Goal: Information Seeking & Learning: Check status

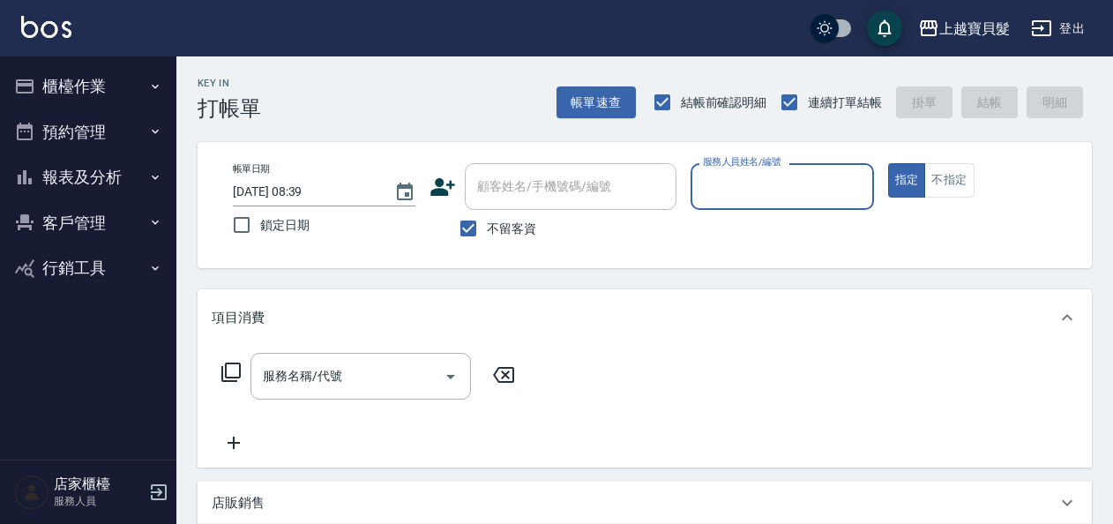
click at [71, 83] on button "櫃檯作業" at bounding box center [88, 87] width 162 height 46
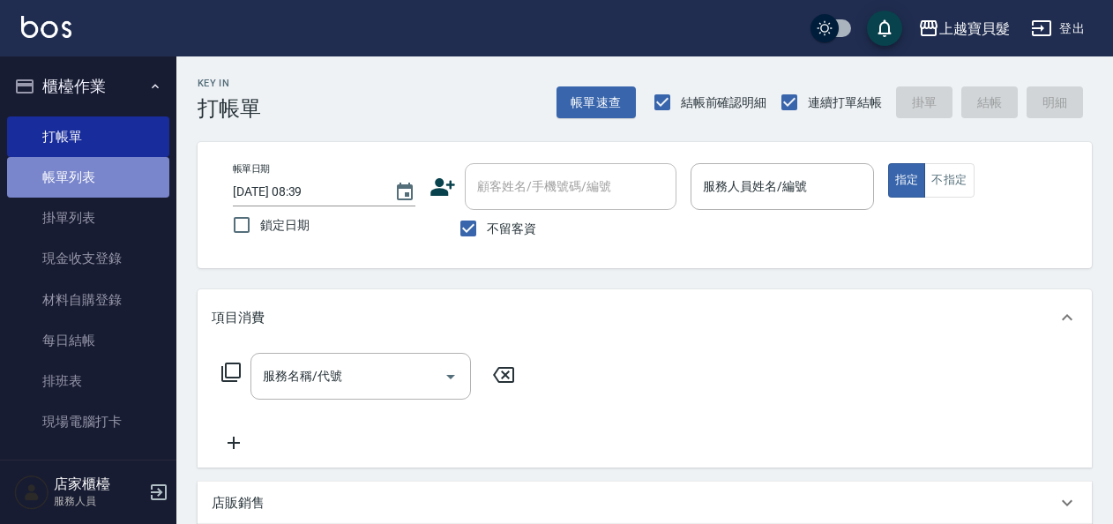
click at [92, 181] on link "帳單列表" at bounding box center [88, 177] width 162 height 41
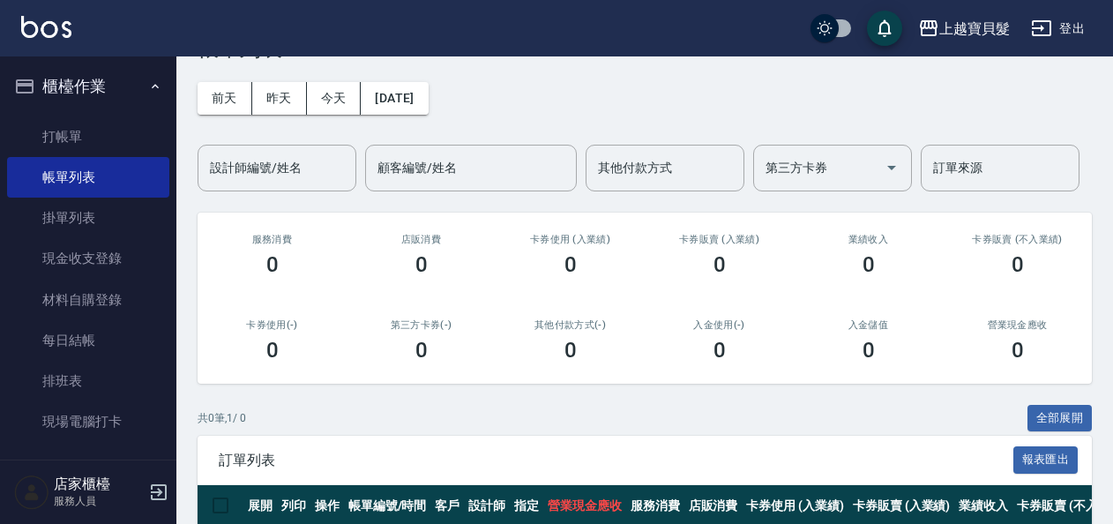
scroll to position [88, 0]
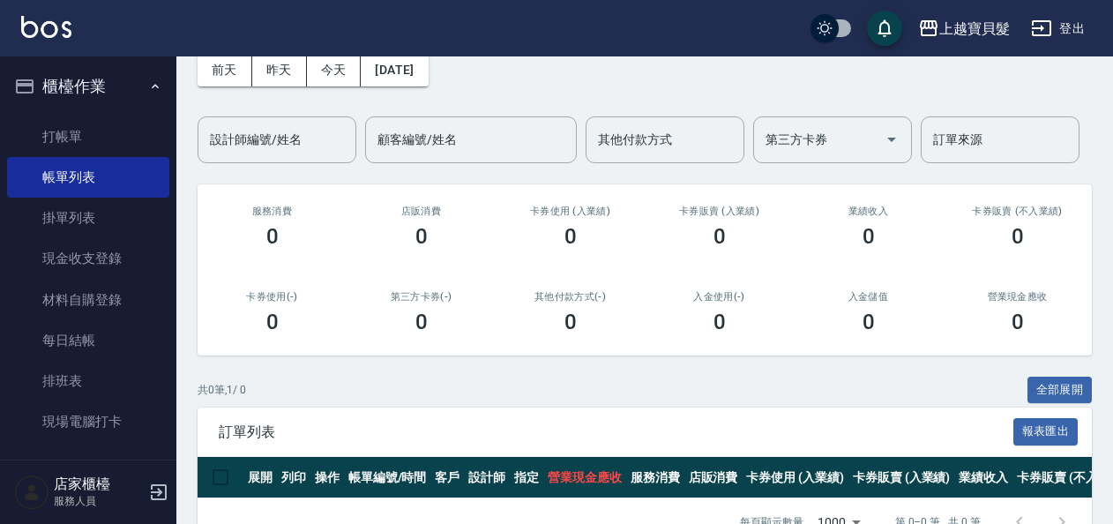
click at [272, 71] on button "昨天" at bounding box center [279, 70] width 55 height 33
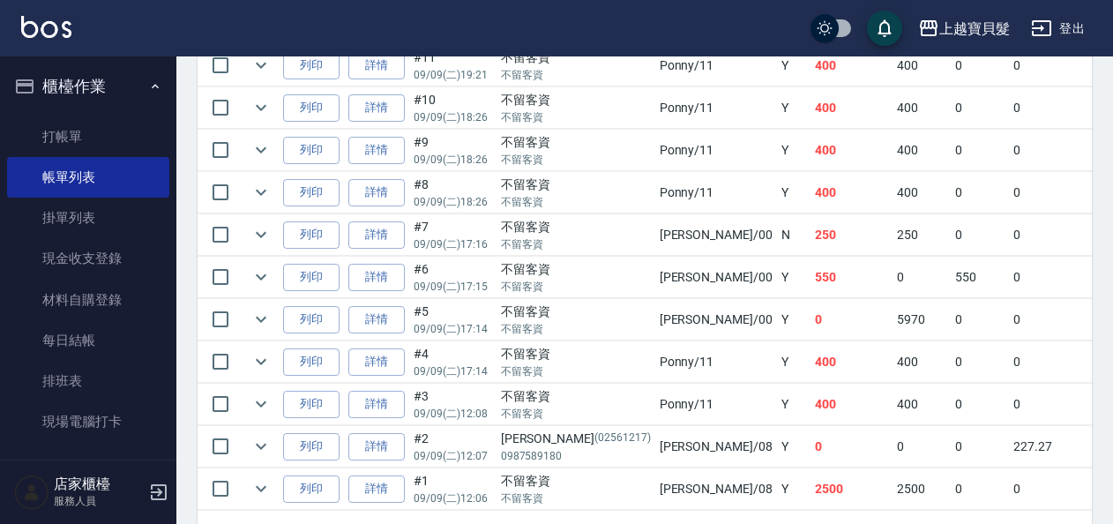
scroll to position [603, 0]
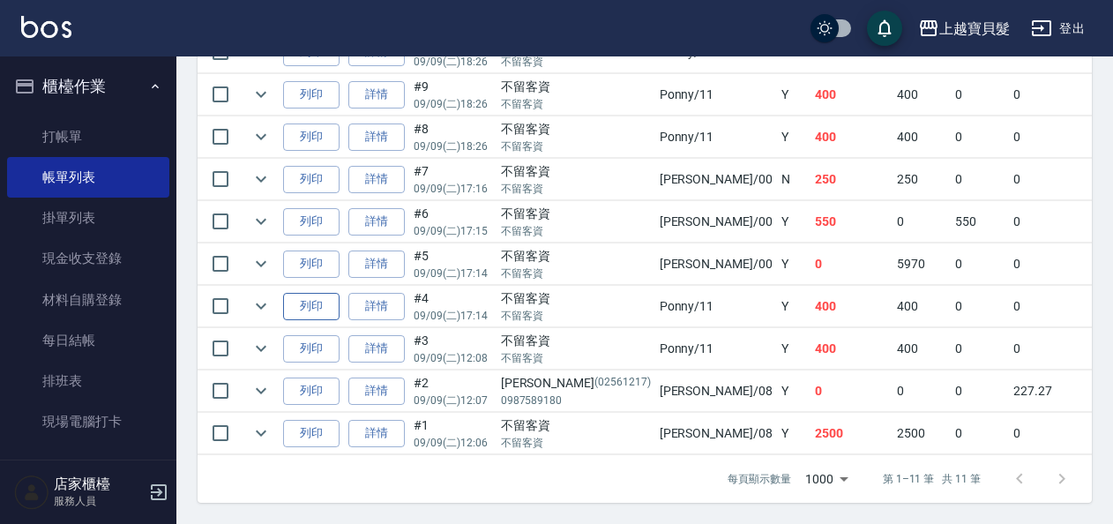
click at [297, 298] on button "列印" at bounding box center [311, 306] width 56 height 27
click at [293, 337] on button "列印" at bounding box center [311, 348] width 56 height 27
click at [302, 379] on button "列印" at bounding box center [311, 391] width 56 height 27
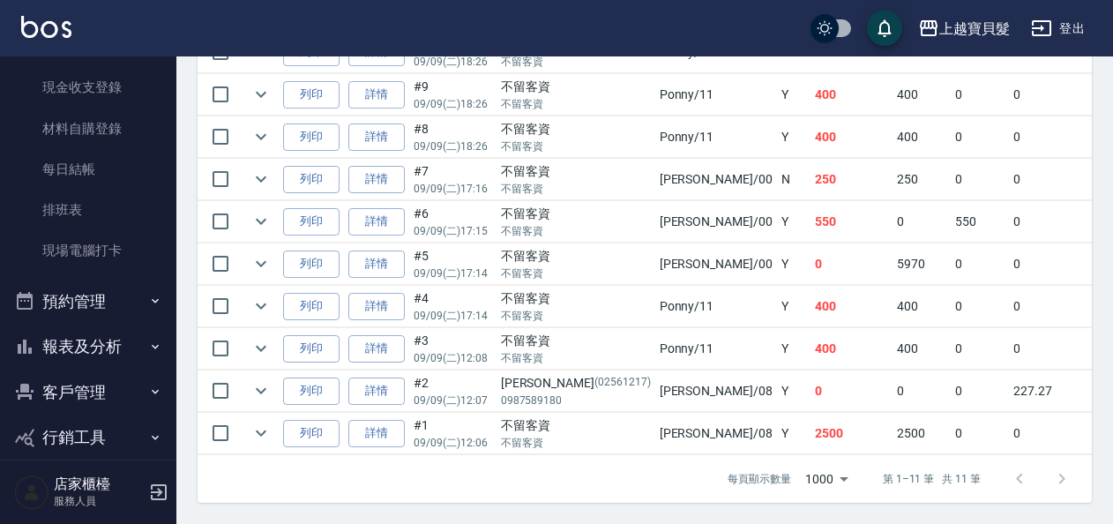
scroll to position [176, 0]
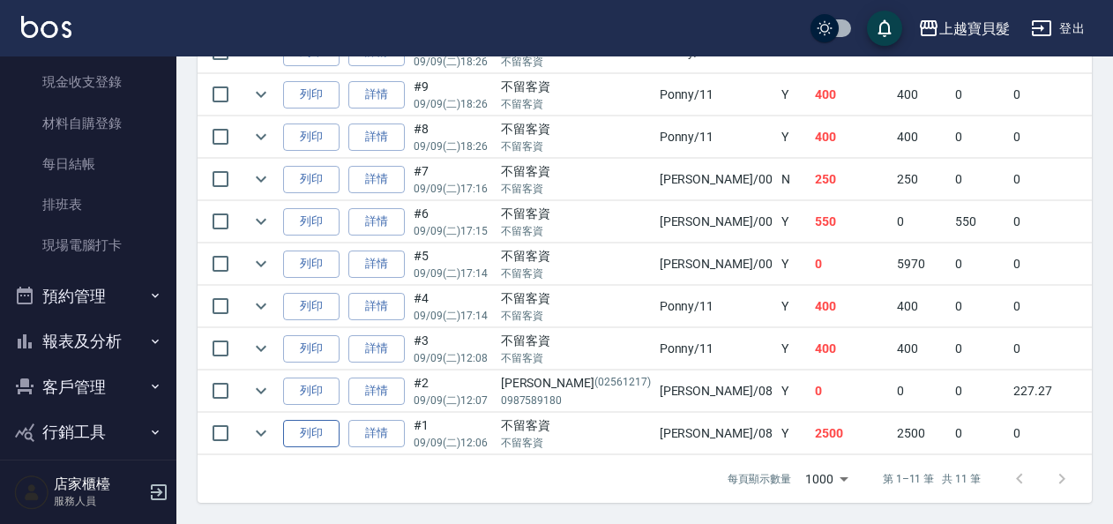
click at [311, 420] on button "列印" at bounding box center [311, 433] width 56 height 27
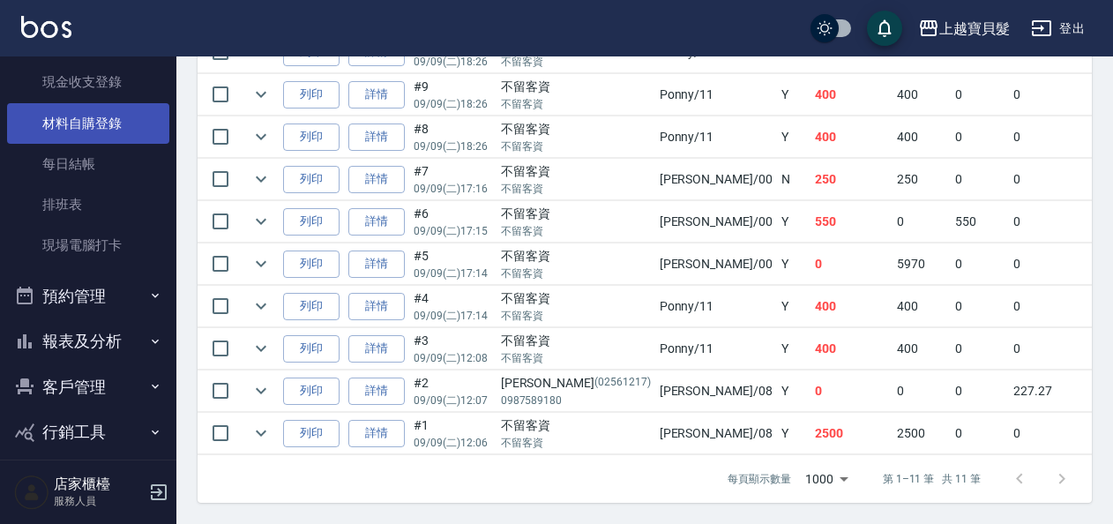
click at [109, 122] on link "材料自購登錄" at bounding box center [88, 123] width 162 height 41
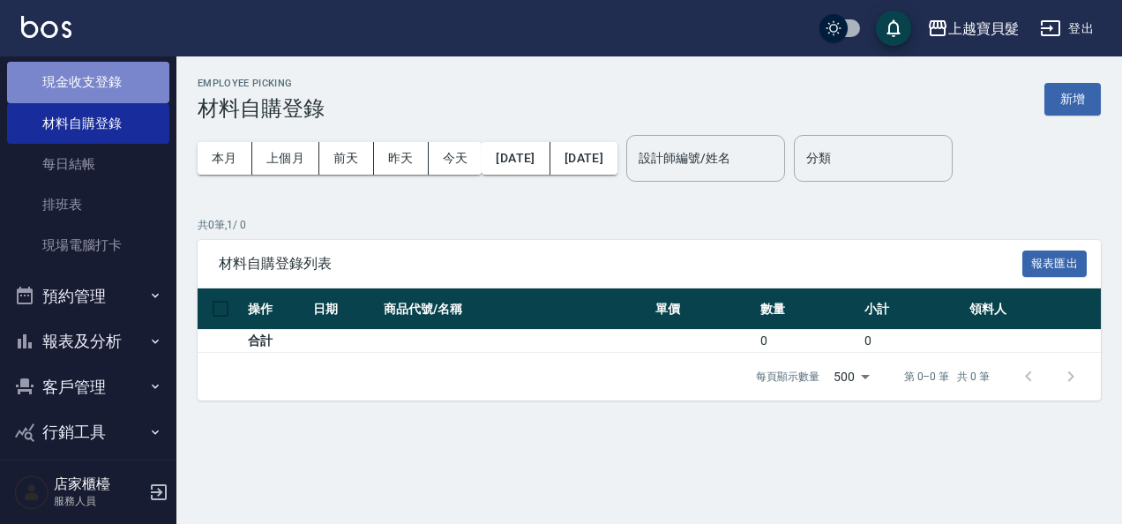
click at [116, 84] on link "現金收支登錄" at bounding box center [88, 82] width 162 height 41
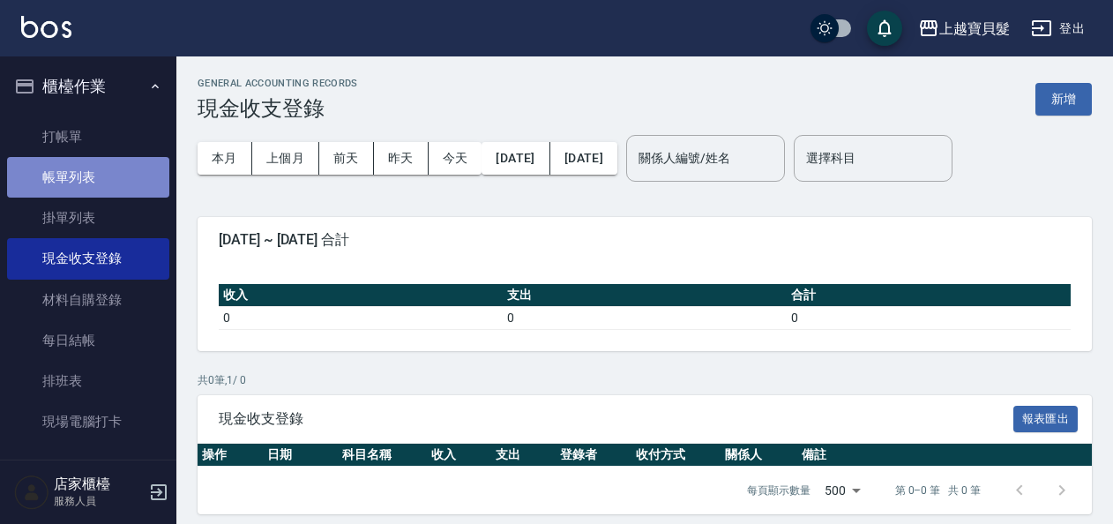
click at [104, 179] on link "帳單列表" at bounding box center [88, 177] width 162 height 41
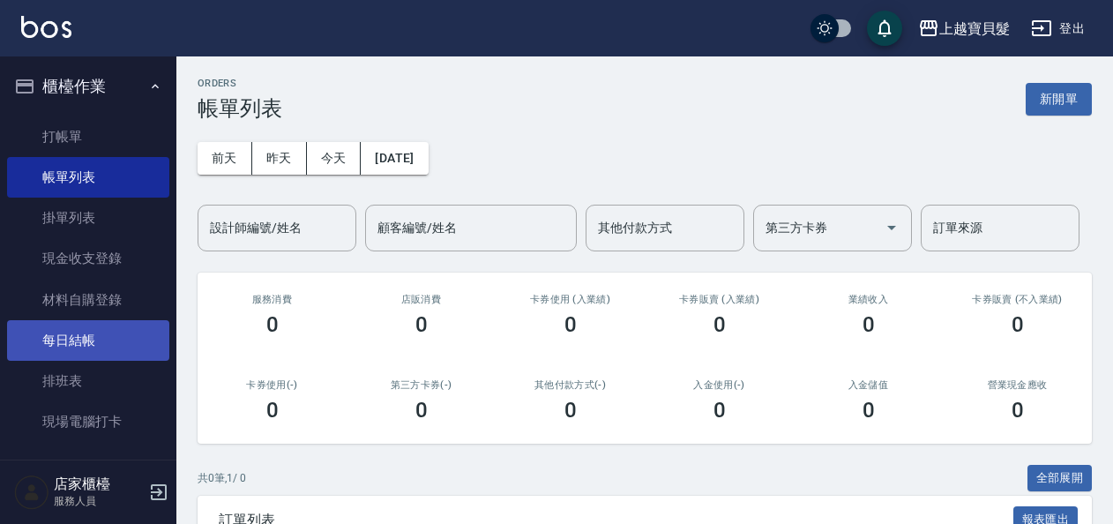
click at [64, 345] on link "每日結帳" at bounding box center [88, 340] width 162 height 41
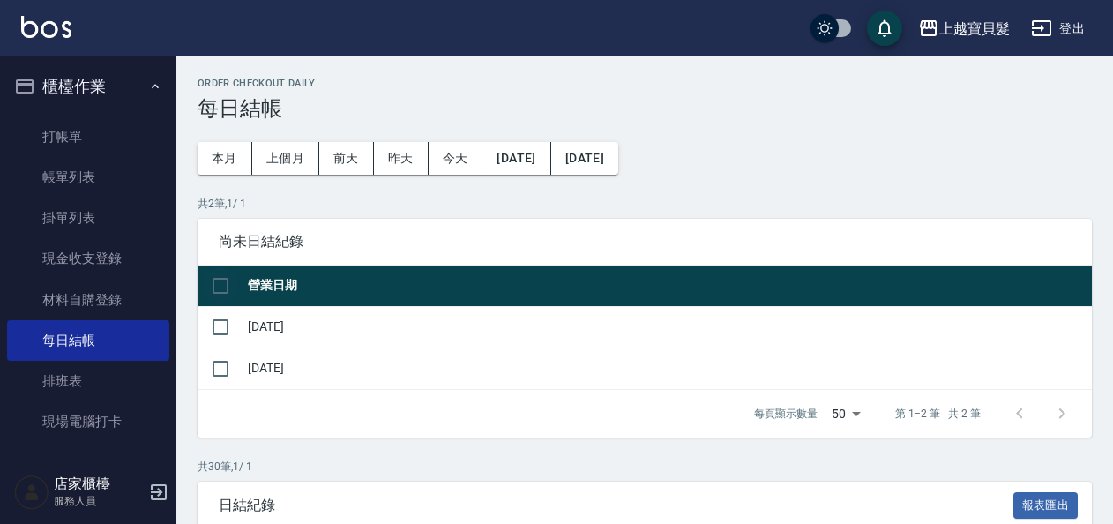
click at [214, 289] on input "checkbox" at bounding box center [220, 285] width 37 height 37
checkbox input "true"
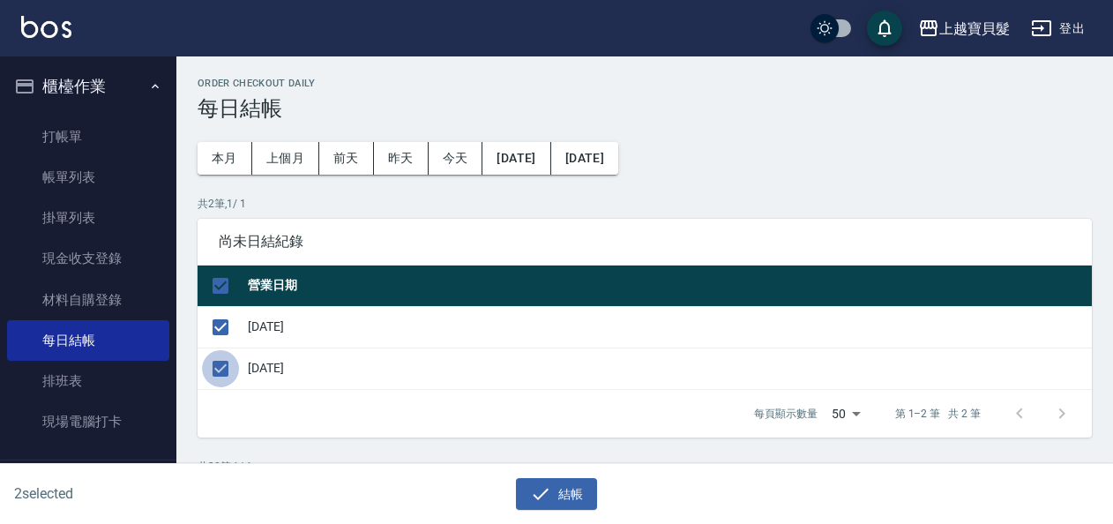
click at [228, 363] on input "checkbox" at bounding box center [220, 368] width 37 height 37
checkbox input "false"
click at [535, 496] on icon "button" at bounding box center [541, 493] width 16 height 11
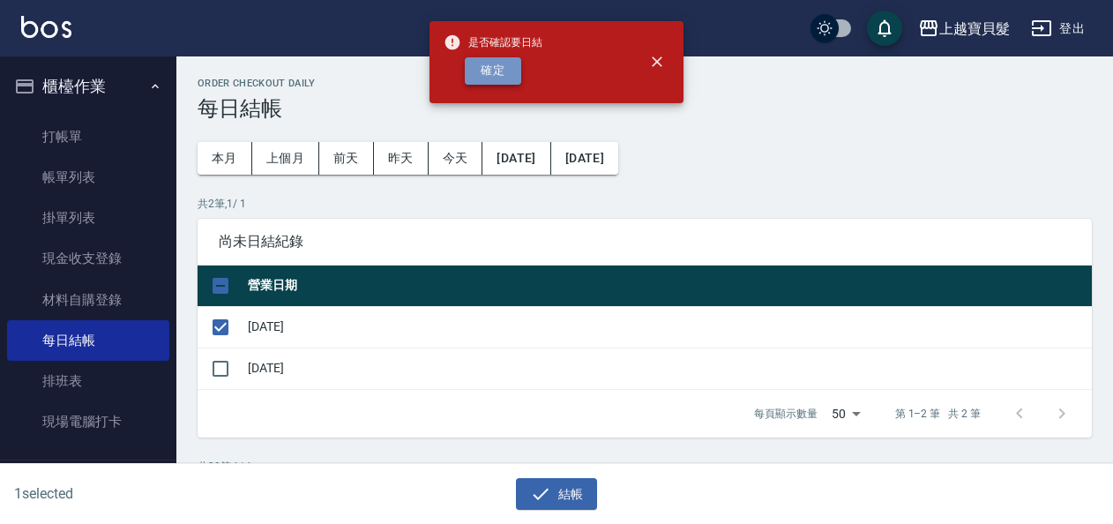
click at [512, 69] on button "確定" at bounding box center [493, 70] width 56 height 27
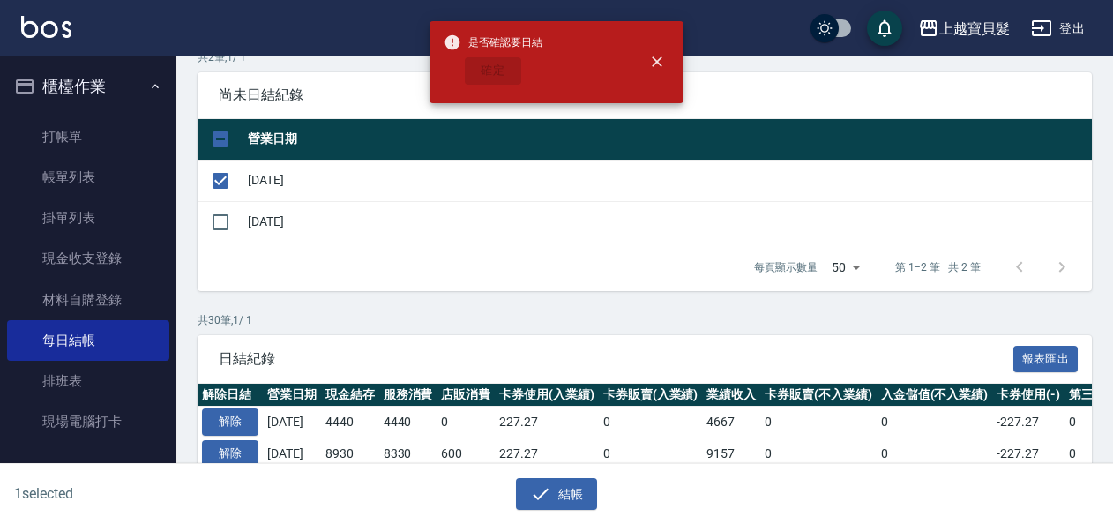
checkbox input "false"
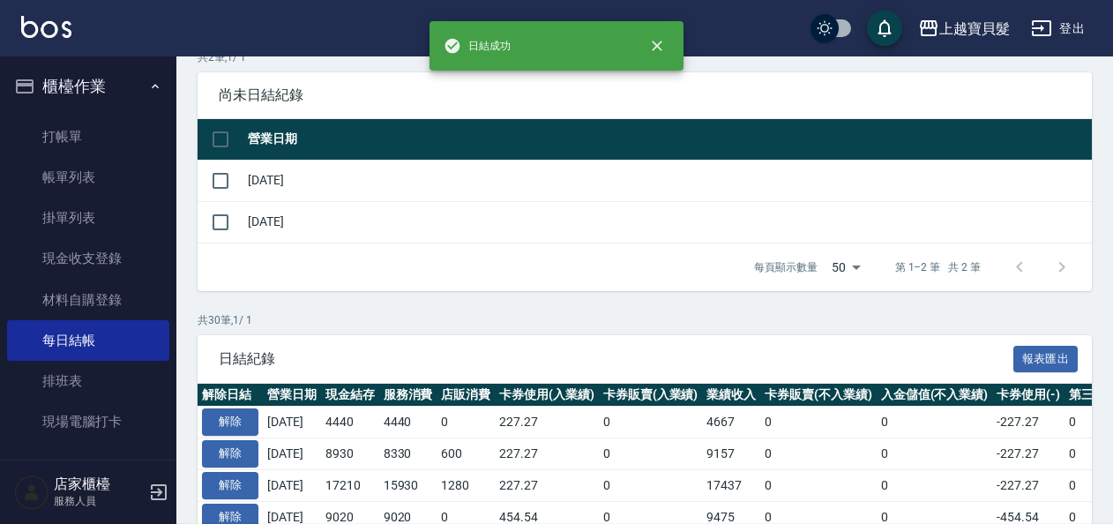
scroll to position [265, 0]
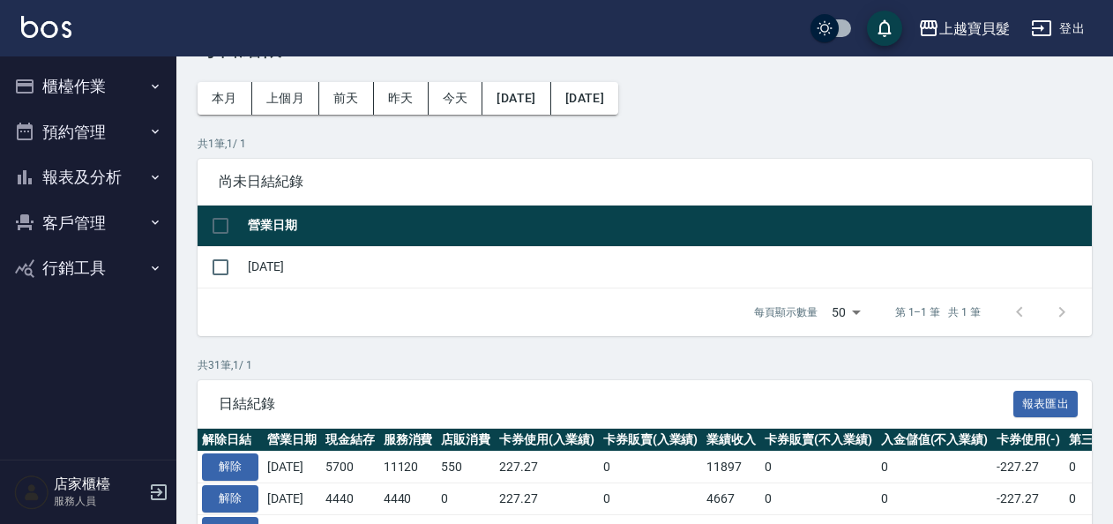
scroll to position [88, 0]
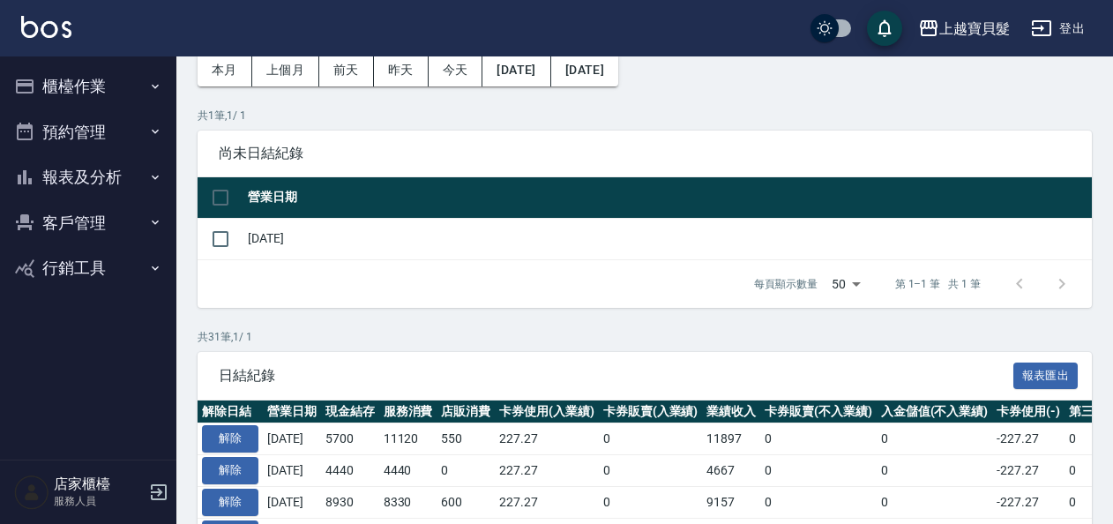
click at [124, 165] on button "報表及分析" at bounding box center [88, 177] width 162 height 46
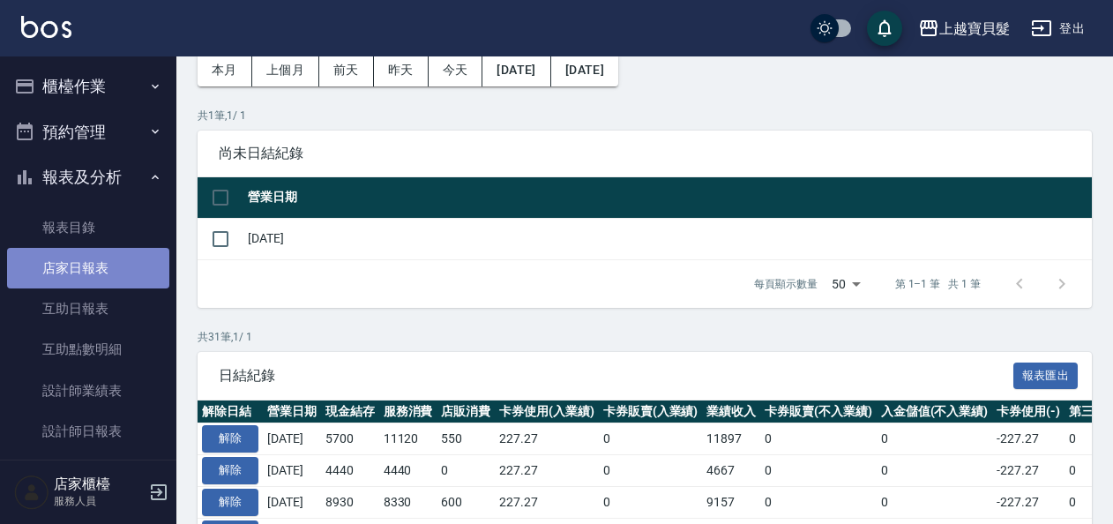
click at [122, 268] on link "店家日報表" at bounding box center [88, 268] width 162 height 41
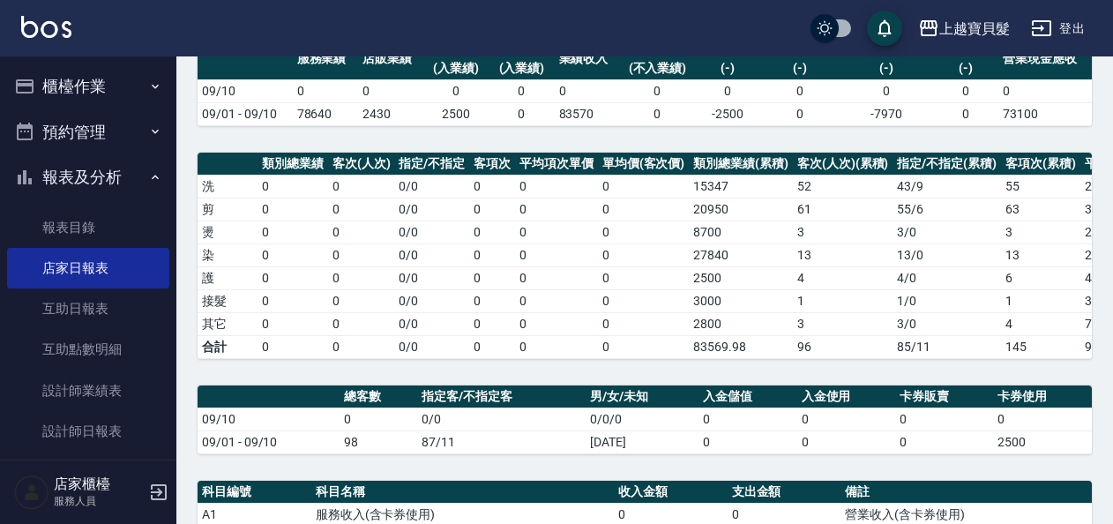
scroll to position [46, 0]
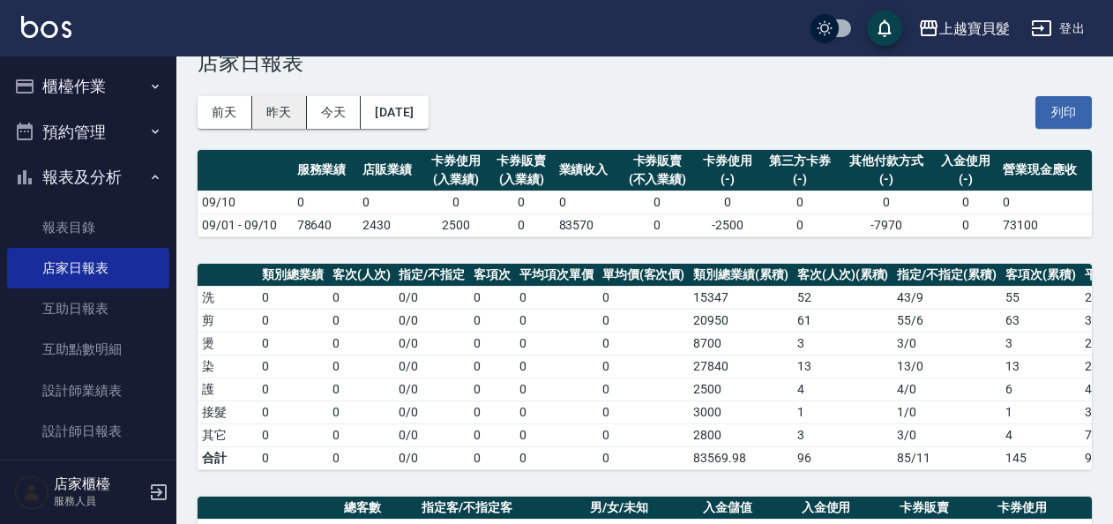
click at [281, 101] on button "昨天" at bounding box center [279, 112] width 55 height 33
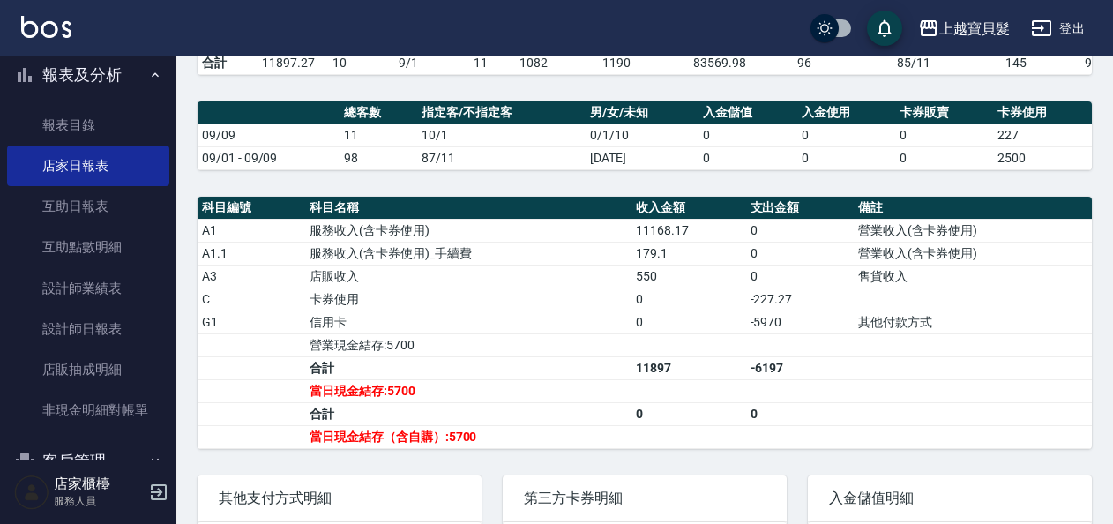
scroll to position [192, 0]
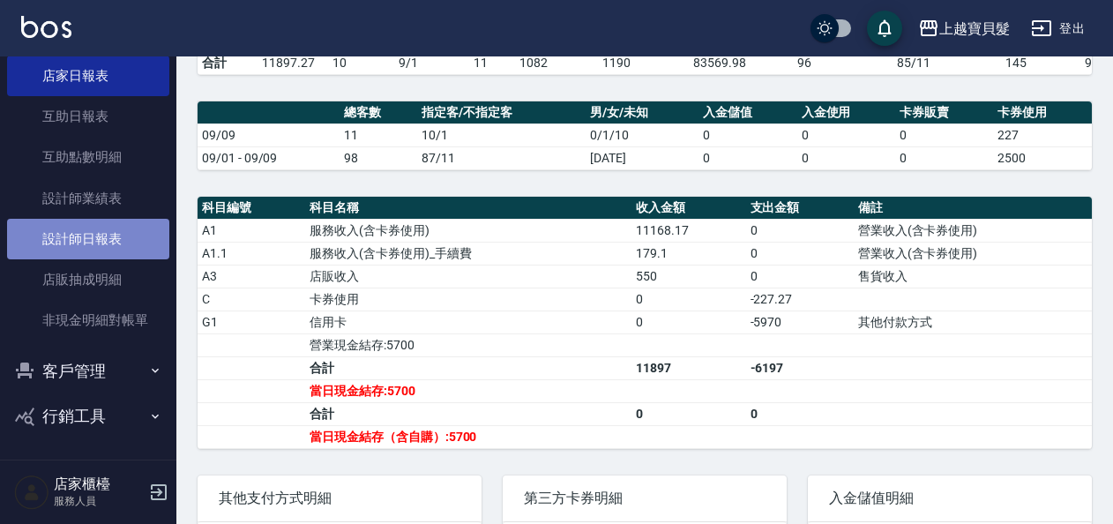
click at [131, 226] on link "設計師日報表" at bounding box center [88, 239] width 162 height 41
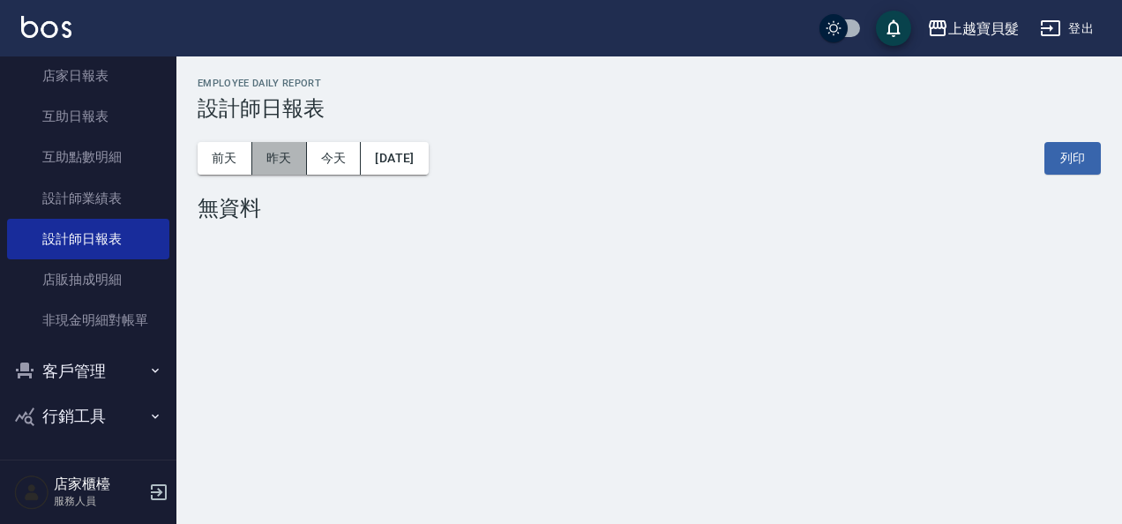
click at [283, 159] on button "昨天" at bounding box center [279, 158] width 55 height 33
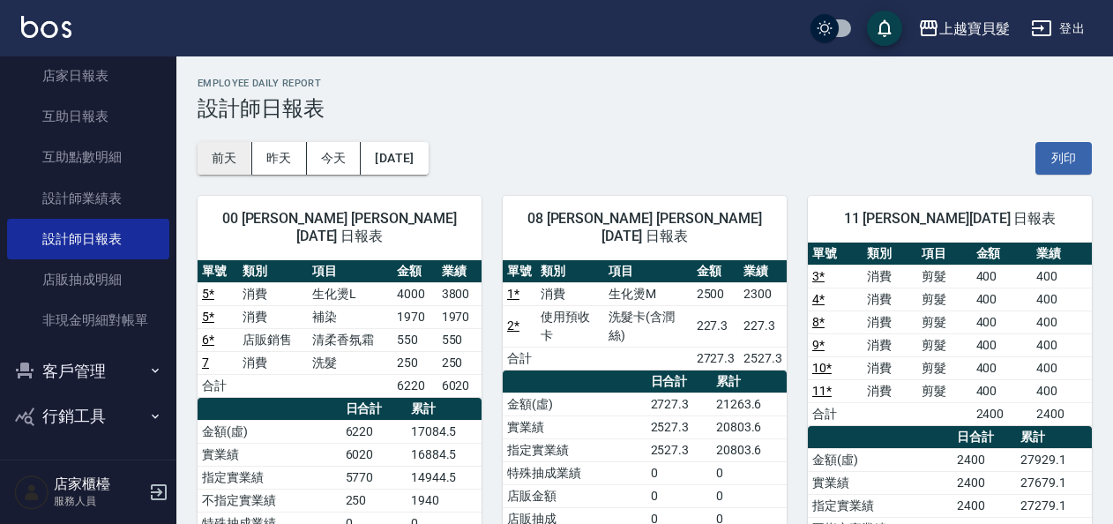
click at [222, 163] on button "前天" at bounding box center [225, 158] width 55 height 33
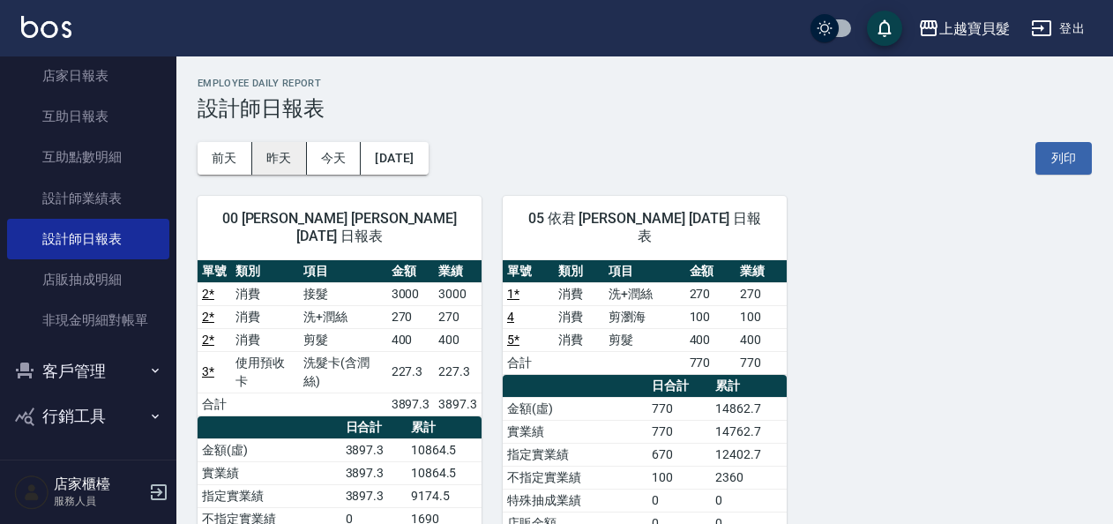
click at [273, 163] on button "昨天" at bounding box center [279, 158] width 55 height 33
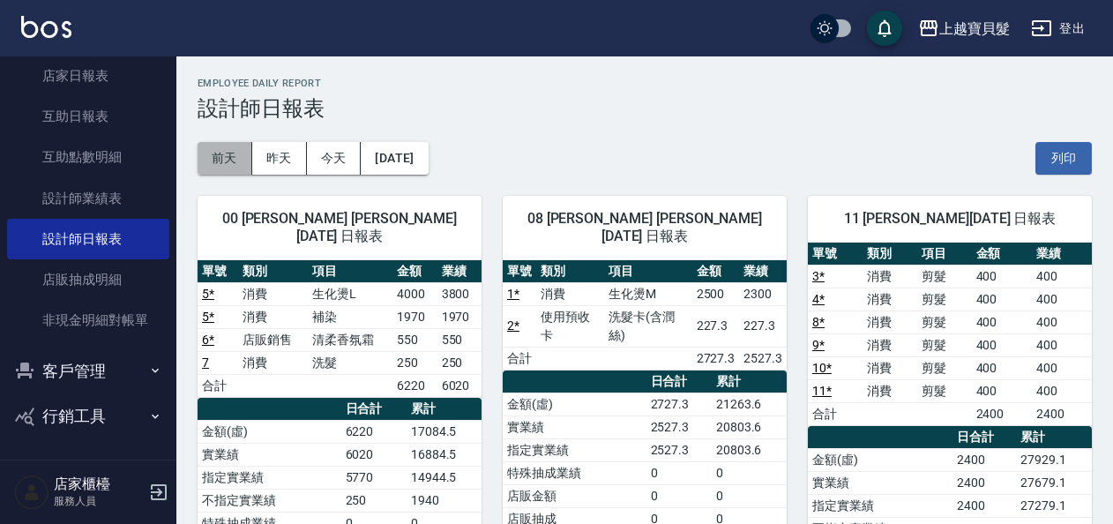
click at [246, 164] on button "前天" at bounding box center [225, 158] width 55 height 33
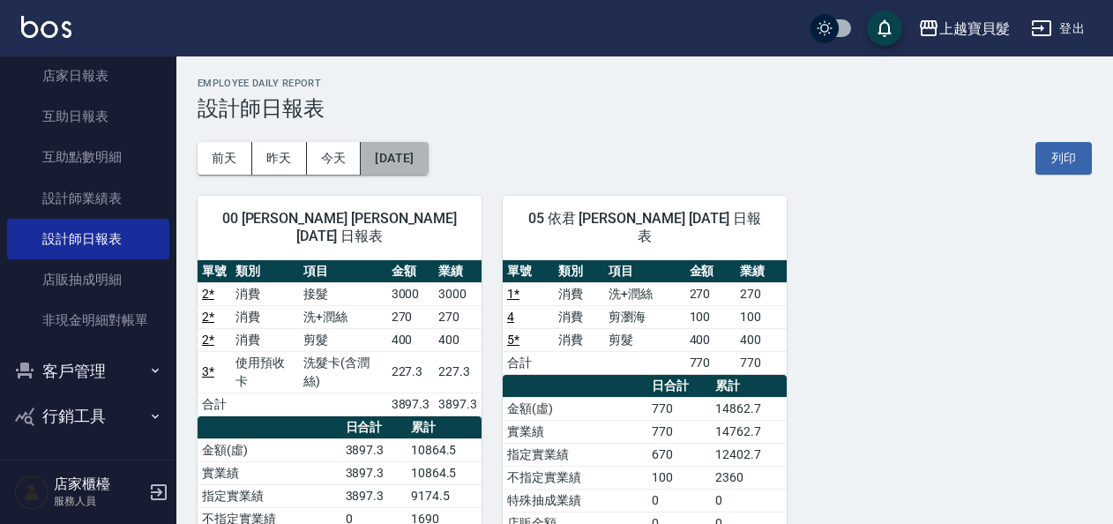
click at [396, 153] on button "[DATE]" at bounding box center [394, 158] width 67 height 33
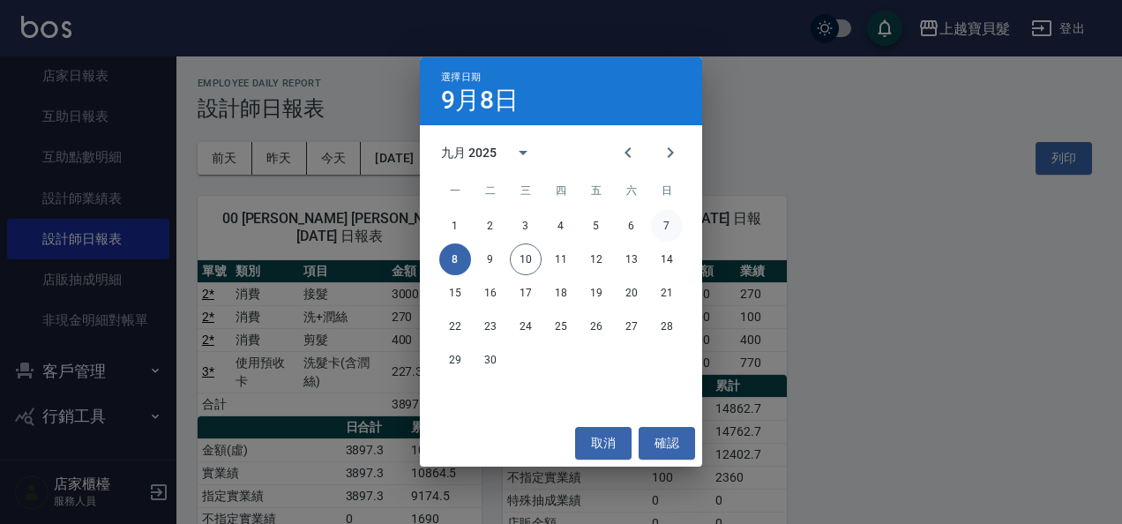
click at [658, 228] on button "7" at bounding box center [667, 226] width 32 height 32
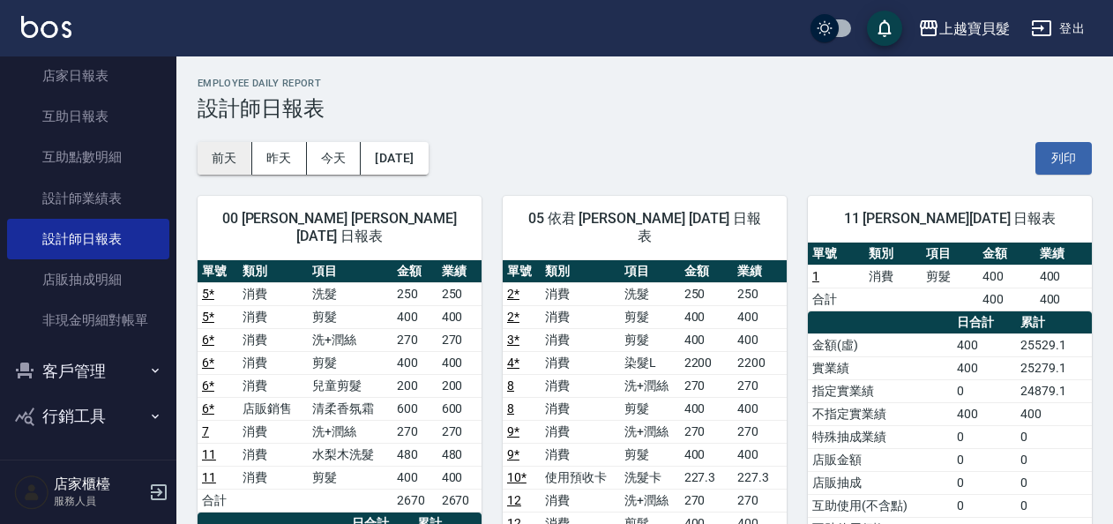
click at [236, 164] on button "前天" at bounding box center [225, 158] width 55 height 33
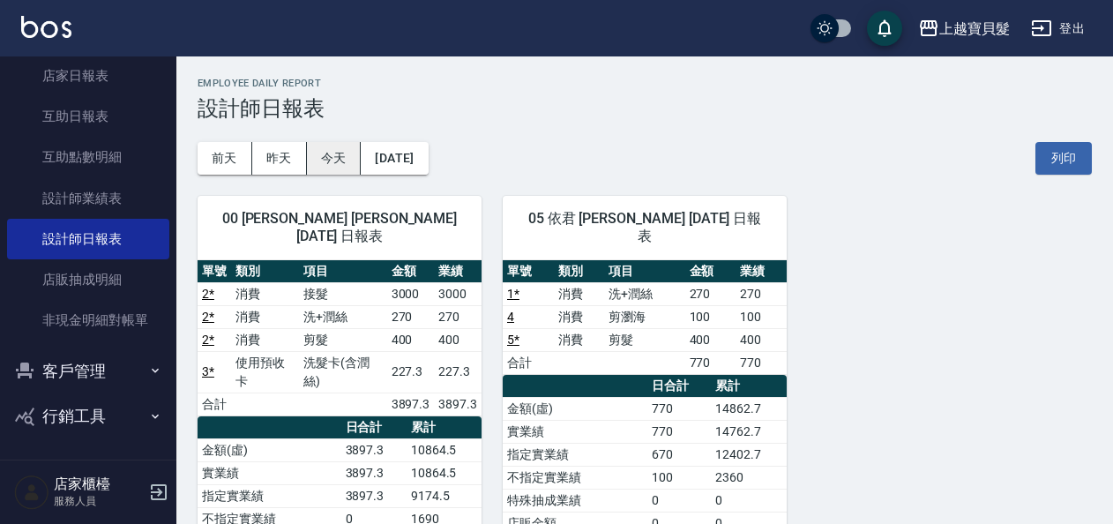
click at [319, 164] on button "今天" at bounding box center [334, 158] width 55 height 33
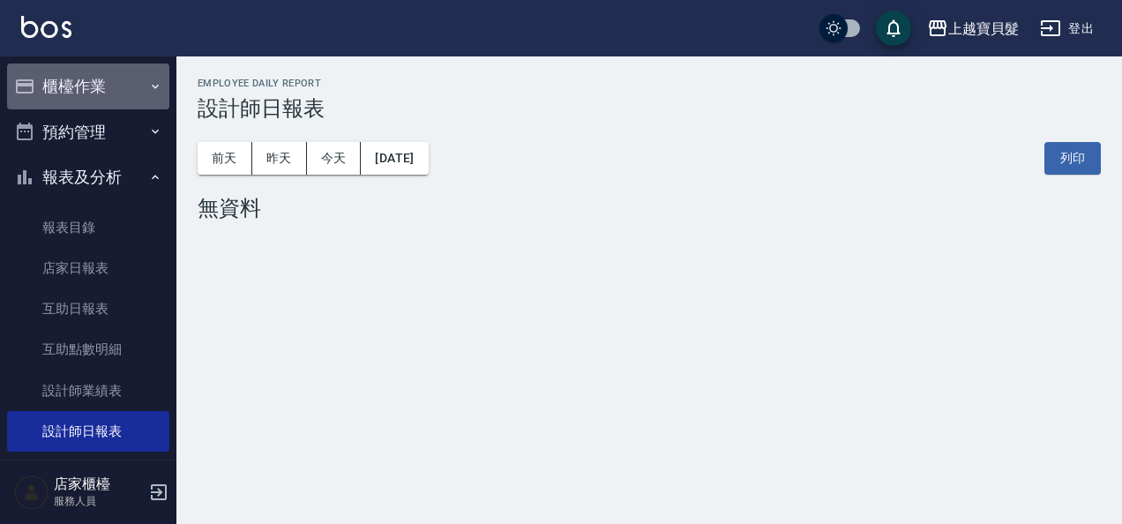
click at [151, 88] on icon "button" at bounding box center [155, 86] width 14 height 14
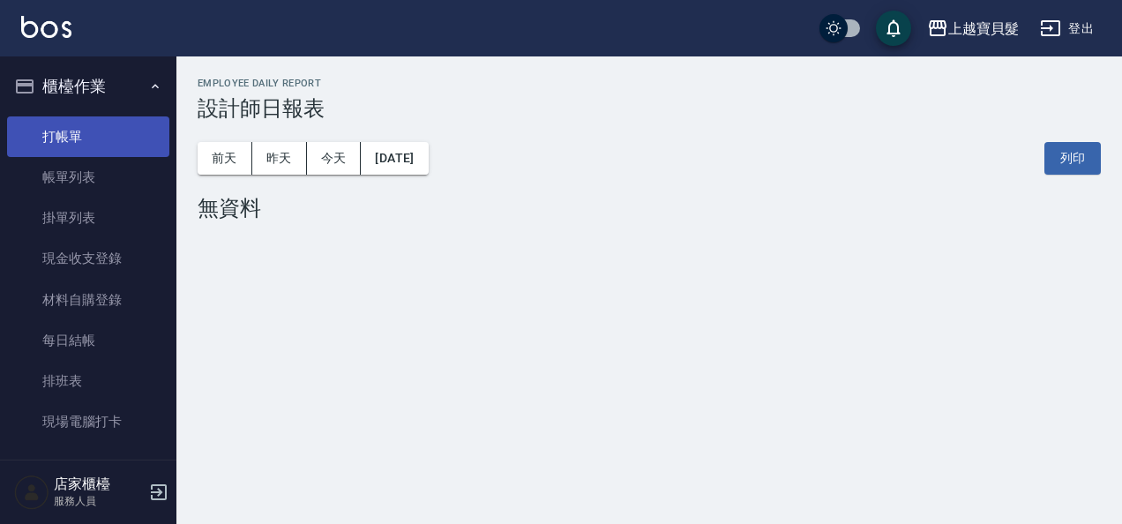
click at [124, 128] on link "打帳單" at bounding box center [88, 136] width 162 height 41
